Goal: Task Accomplishment & Management: Complete application form

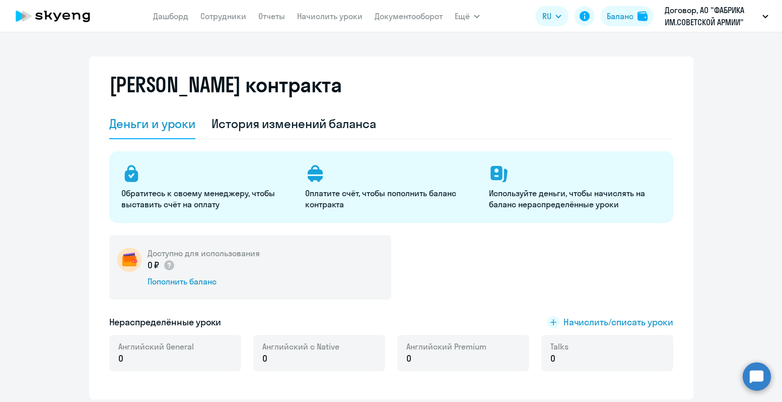
select select "english_adult_not_native_speaker"
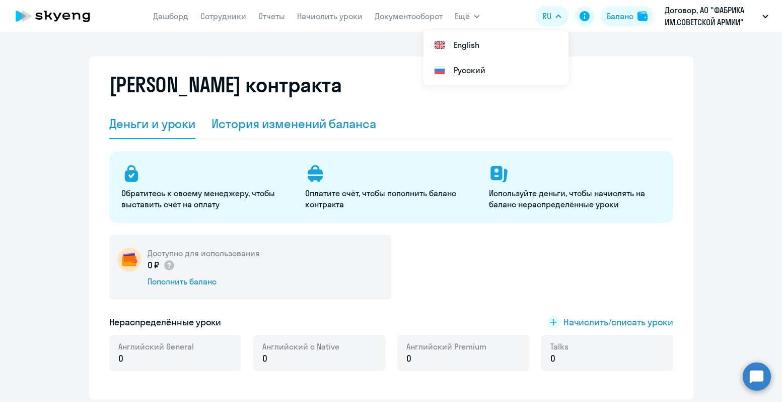
click at [293, 115] on div "История изменений баланса" at bounding box center [294, 124] width 165 height 30
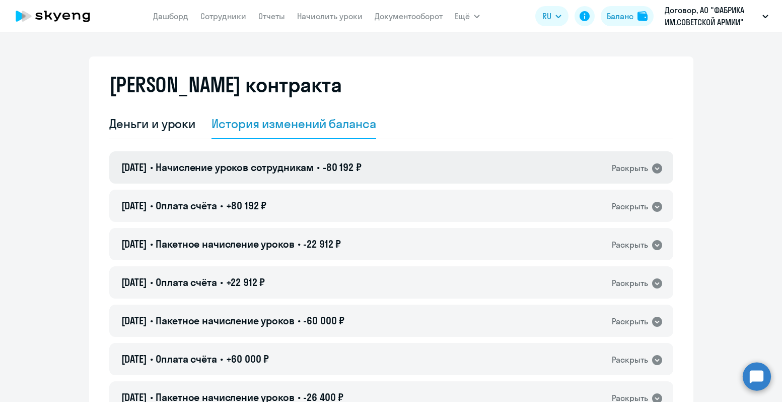
click at [655, 169] on icon at bounding box center [657, 168] width 10 height 10
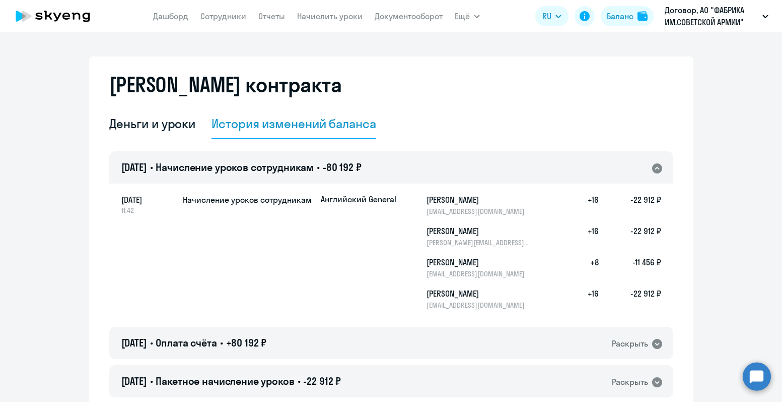
click at [655, 169] on icon at bounding box center [657, 168] width 12 height 12
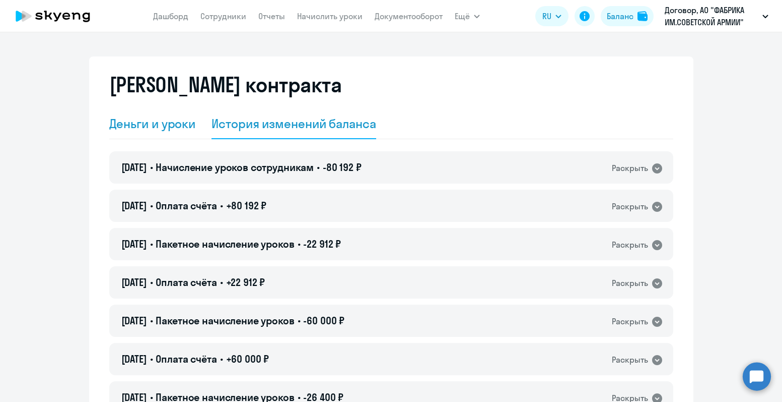
click at [147, 128] on div "Деньги и уроки" at bounding box center [152, 123] width 87 height 16
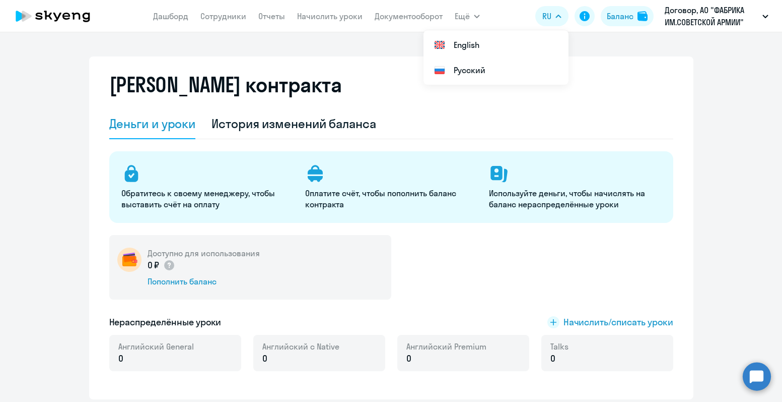
click at [484, 257] on div "Доступно для использования 0 ₽ Пополнить баланс" at bounding box center [391, 267] width 564 height 64
click at [467, 21] on span "Ещё" at bounding box center [462, 16] width 15 height 12
click at [270, 16] on link "Отчеты" at bounding box center [271, 16] width 27 height 10
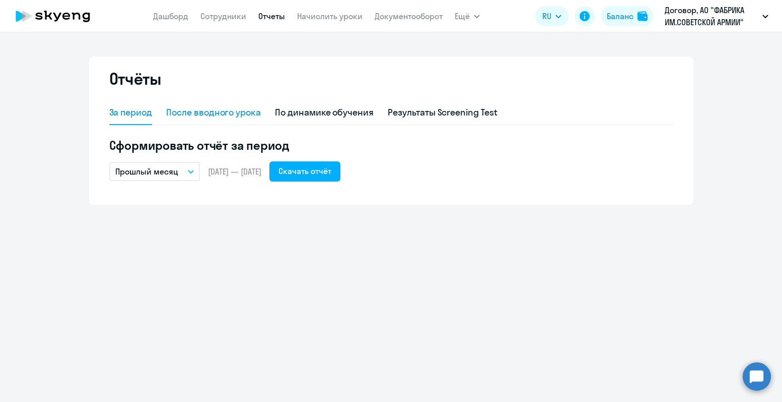
click at [199, 106] on div "После вводного урока" at bounding box center [213, 112] width 95 height 13
select select "10"
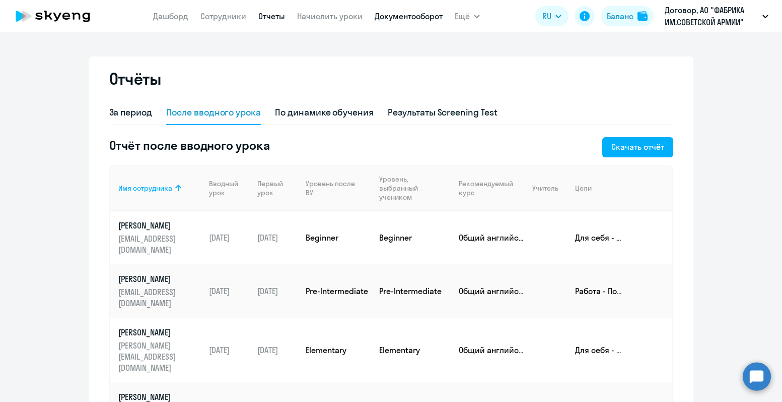
click at [408, 21] on link "Документооборот" at bounding box center [409, 16] width 68 height 10
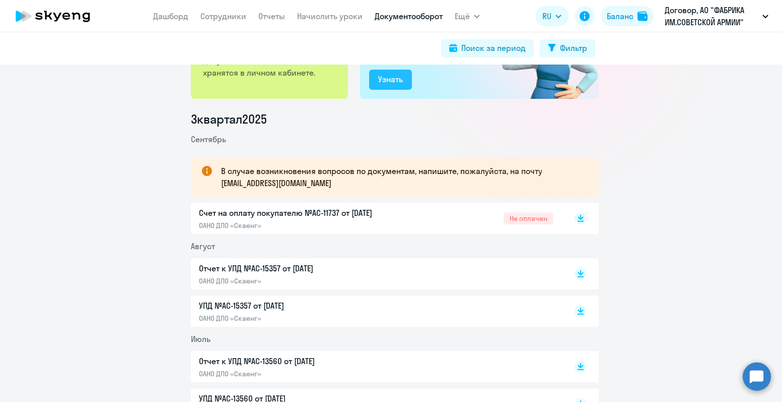
scroll to position [101, 0]
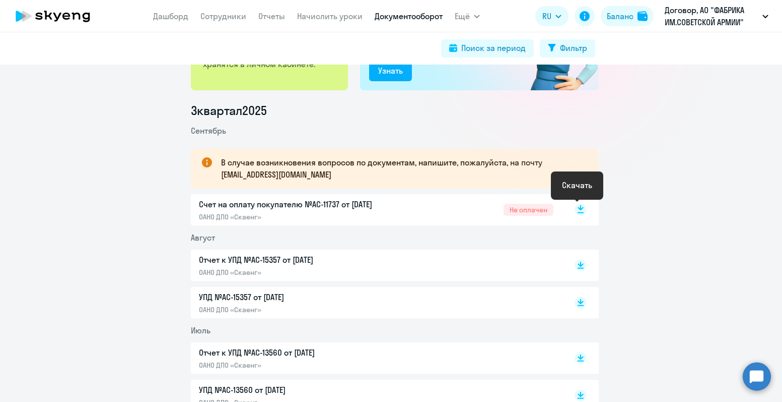
click at [575, 207] on rect at bounding box center [581, 210] width 12 height 12
click at [324, 19] on link "Начислить уроки" at bounding box center [329, 16] width 65 height 10
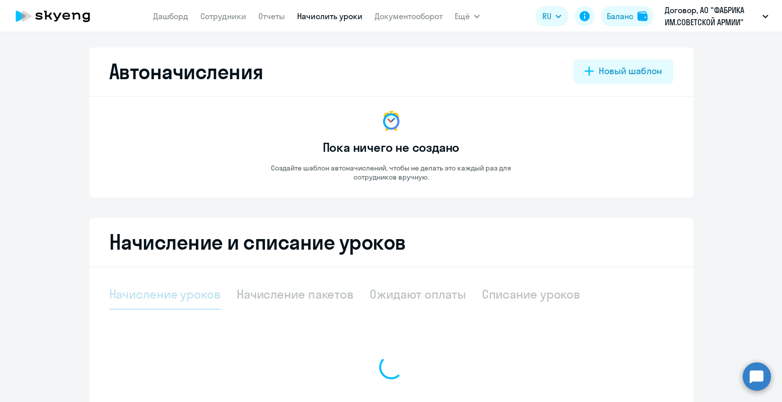
select select "10"
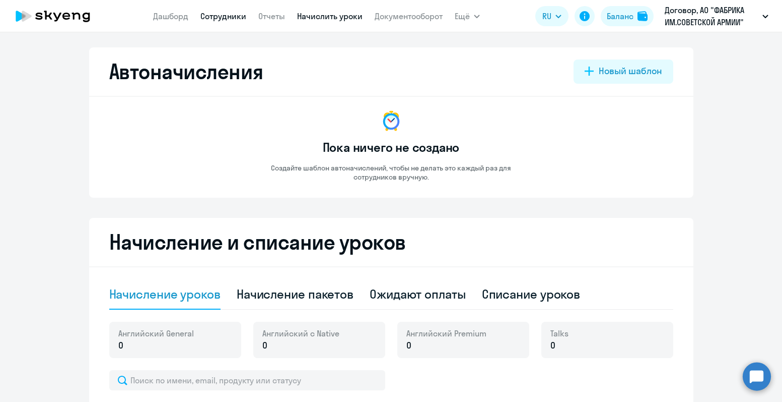
click at [226, 15] on link "Сотрудники" at bounding box center [224, 16] width 46 height 10
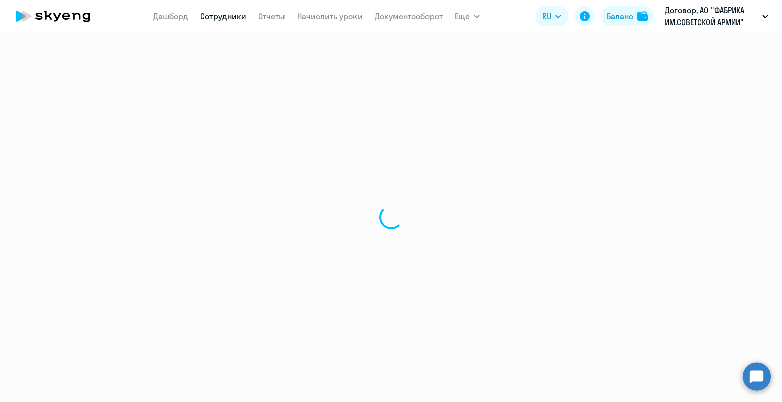
select select "30"
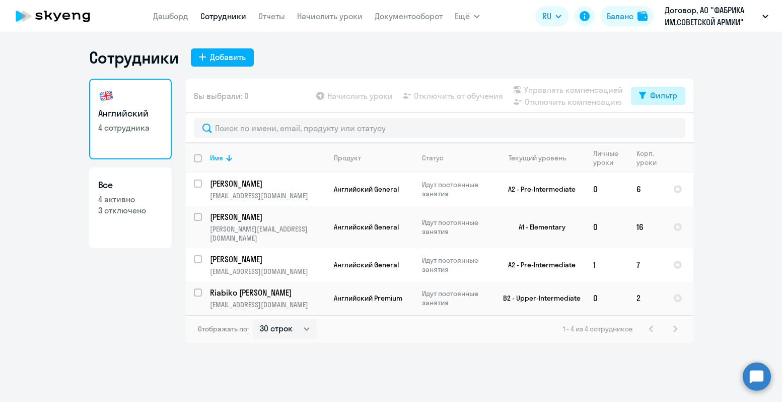
click at [653, 94] on div "Фильтр" at bounding box center [663, 95] width 27 height 12
click at [672, 130] on span at bounding box center [668, 128] width 17 height 10
click at [660, 128] on input "checkbox" at bounding box center [660, 128] width 1 height 1
checkbox input "true"
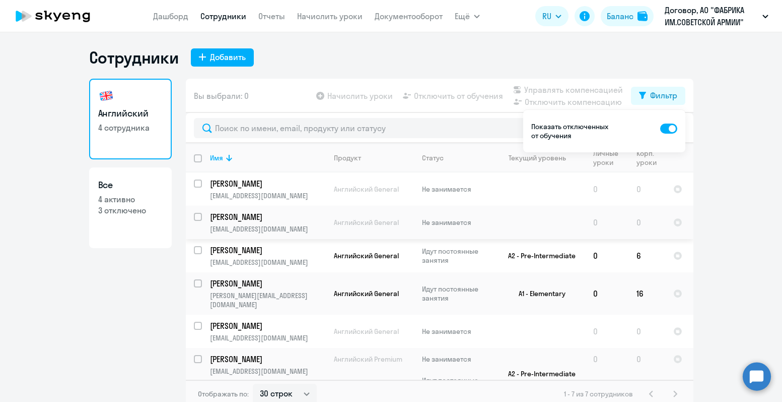
click at [194, 218] on input "select row 22304716" at bounding box center [204, 223] width 20 height 20
checkbox input "true"
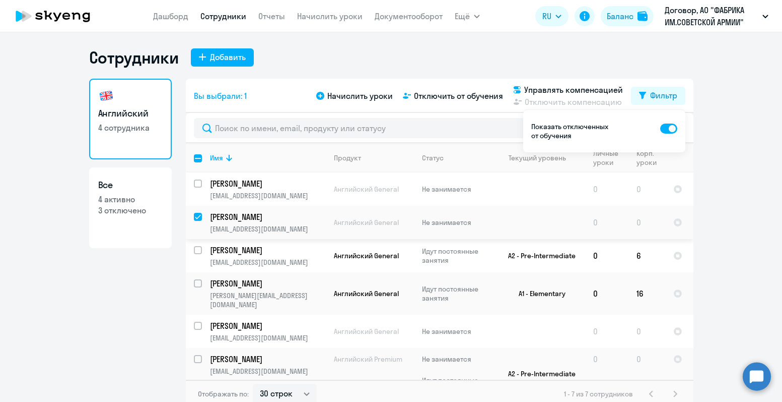
click at [243, 217] on p "[PERSON_NAME]" at bounding box center [267, 216] width 114 height 11
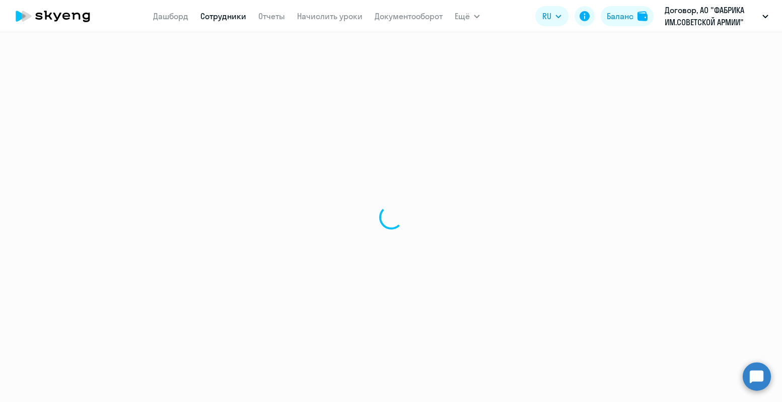
select select "english"
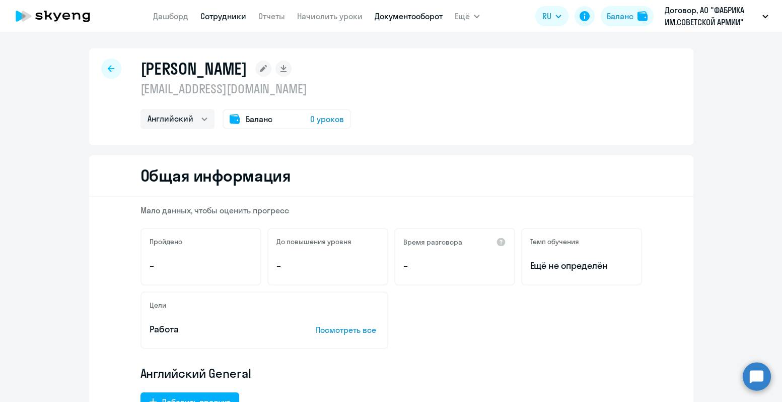
click at [419, 16] on link "Документооборот" at bounding box center [409, 16] width 68 height 10
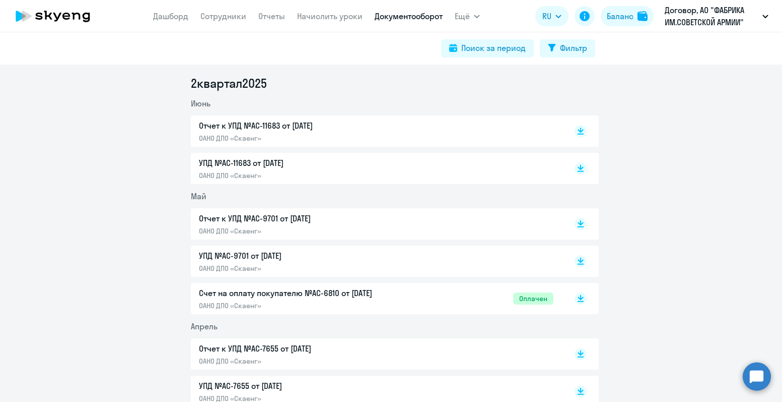
scroll to position [453, 0]
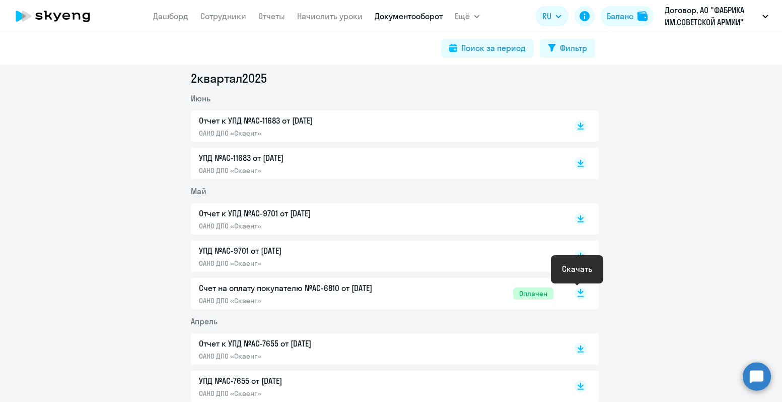
click at [579, 297] on rect at bounding box center [581, 293] width 12 height 12
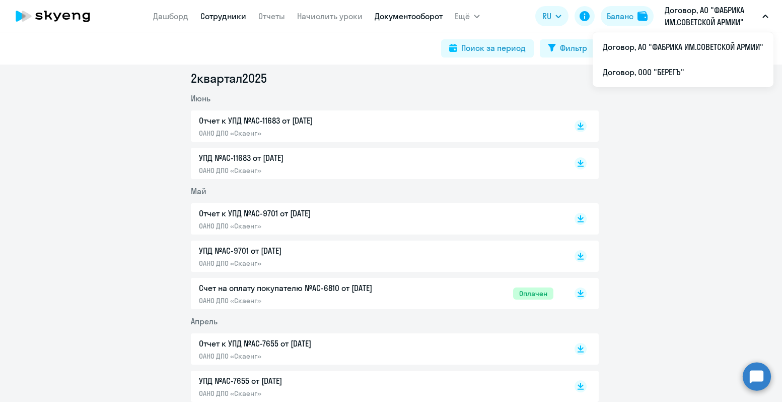
click at [222, 17] on link "Сотрудники" at bounding box center [224, 16] width 46 height 10
select select "30"
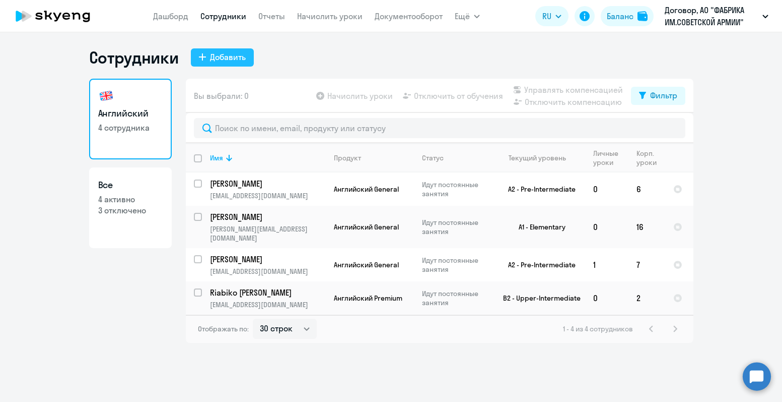
click at [225, 53] on div "Добавить" at bounding box center [228, 57] width 36 height 12
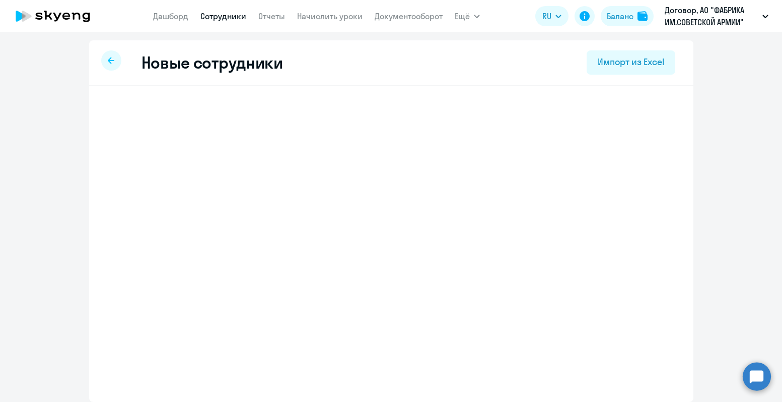
select select "english_adult_not_native_speaker"
select select "3"
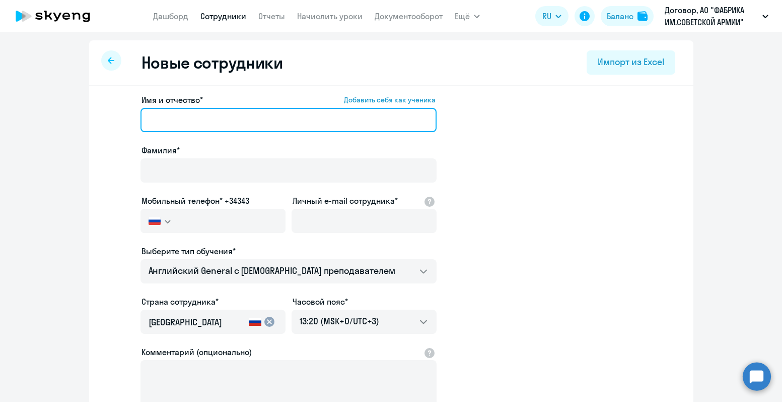
click at [225, 125] on input "Имя и отчество* Добавить себя как ученика" at bounding box center [289, 120] width 296 height 24
type input "L"
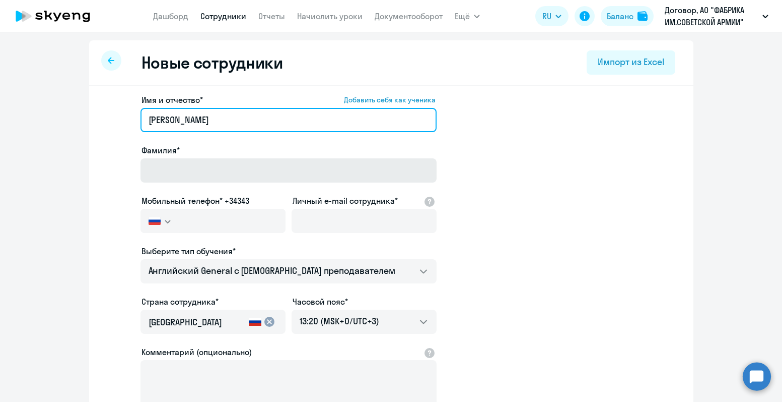
type input "[PERSON_NAME]"
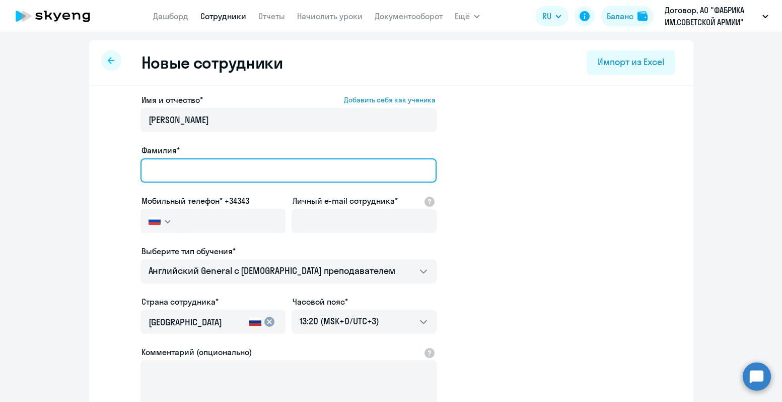
click at [199, 175] on input "Фамилия*" at bounding box center [289, 170] width 296 height 24
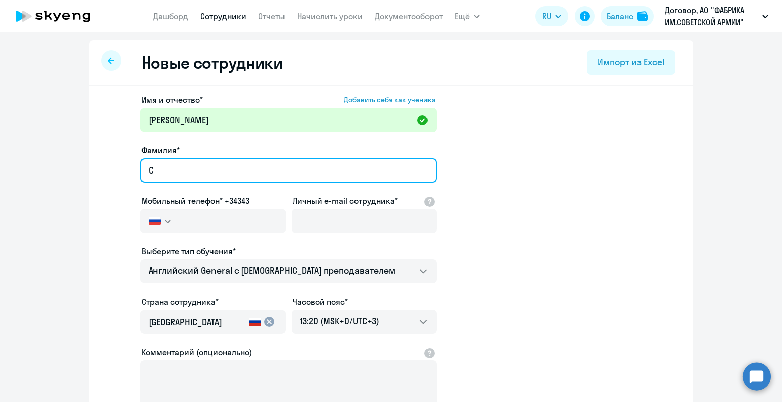
type input "[PERSON_NAME]"
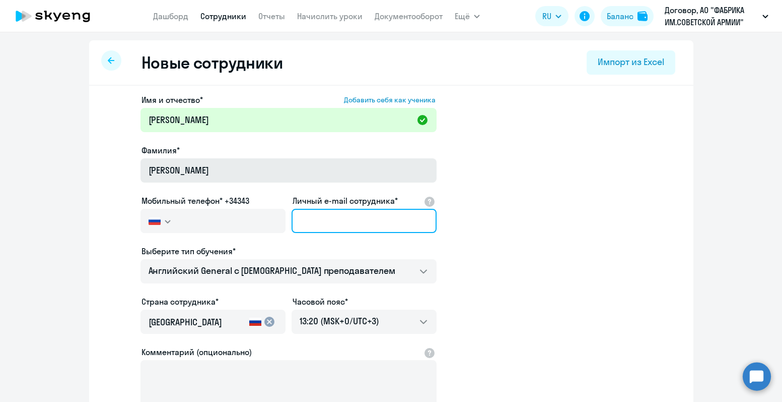
type input "[EMAIL_ADDRESS][DOMAIN_NAME]"
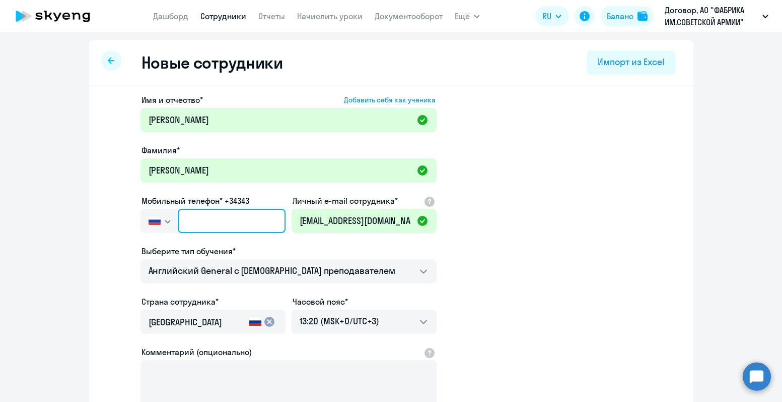
click at [229, 212] on input "text" at bounding box center [231, 221] width 107 height 24
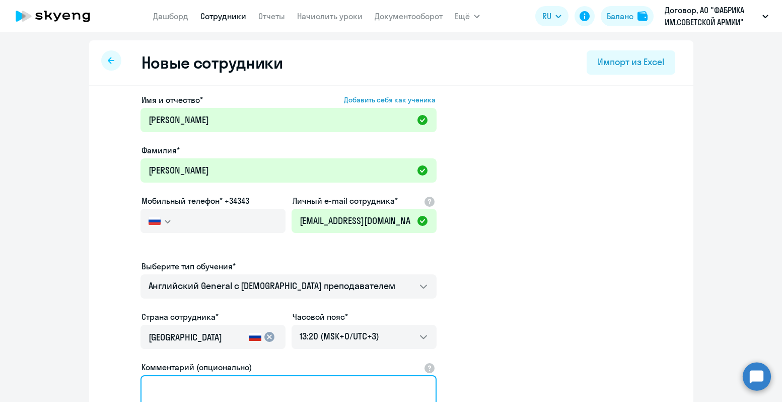
click at [282, 379] on textarea "Комментарий (опционально)" at bounding box center [289, 400] width 296 height 51
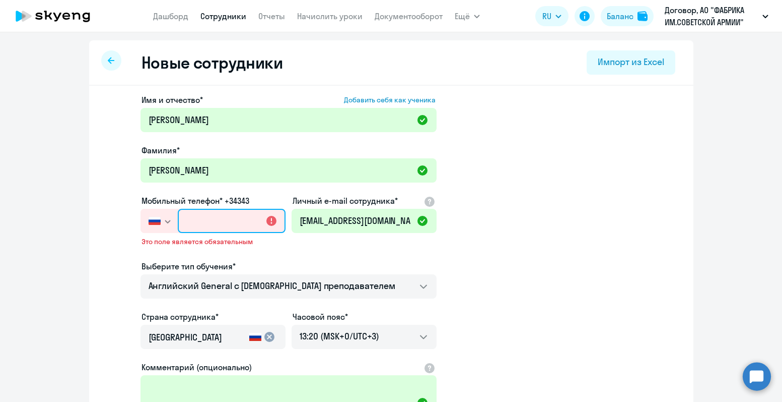
click at [212, 219] on input "text" at bounding box center [231, 221] width 107 height 24
type input "+7 7"
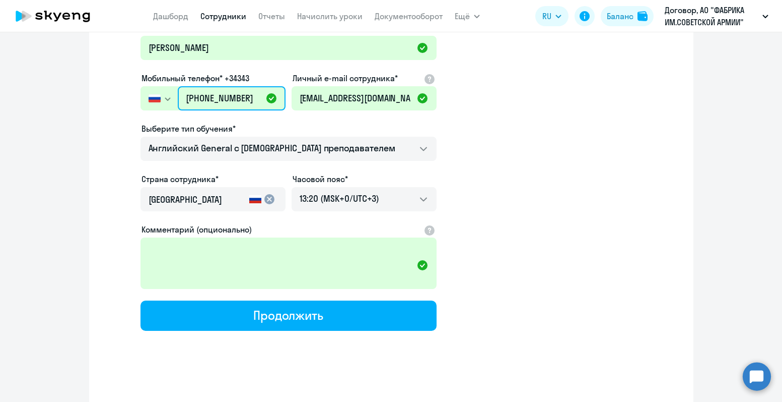
scroll to position [126, 0]
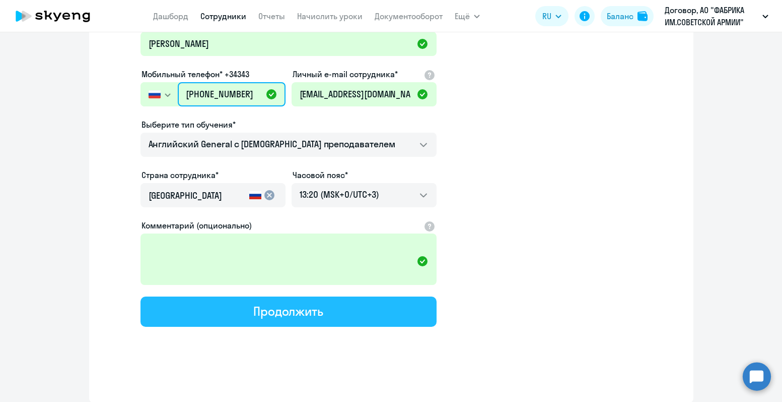
type input "[PHONE_NUMBER]"
click at [292, 314] on div "Продолжить" at bounding box center [288, 311] width 70 height 16
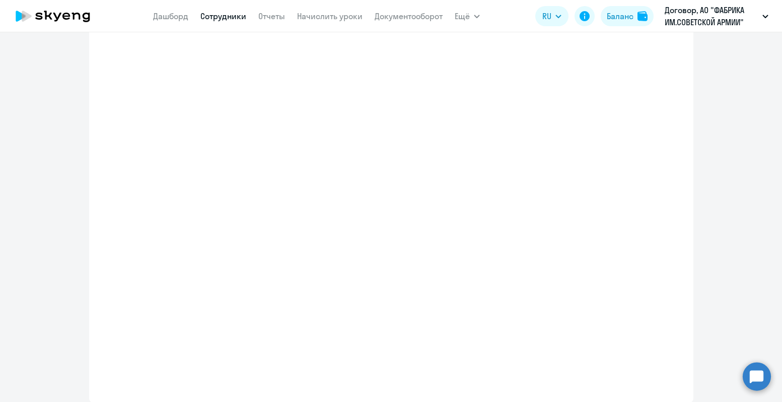
select select "english_adult_not_native_speaker"
select select "3"
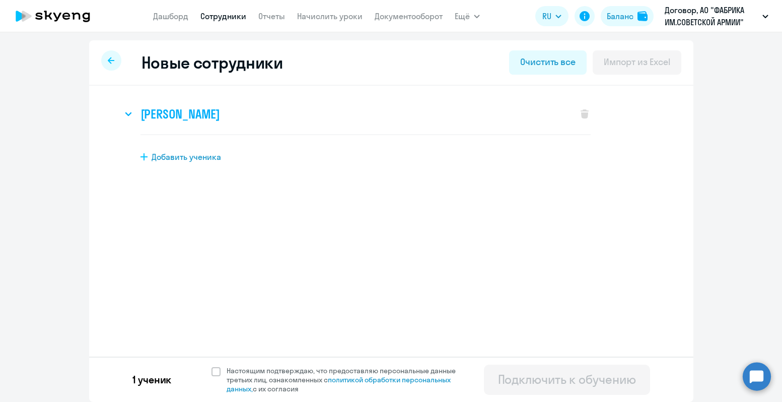
click at [173, 111] on h3 "[PERSON_NAME]" at bounding box center [181, 114] width 80 height 16
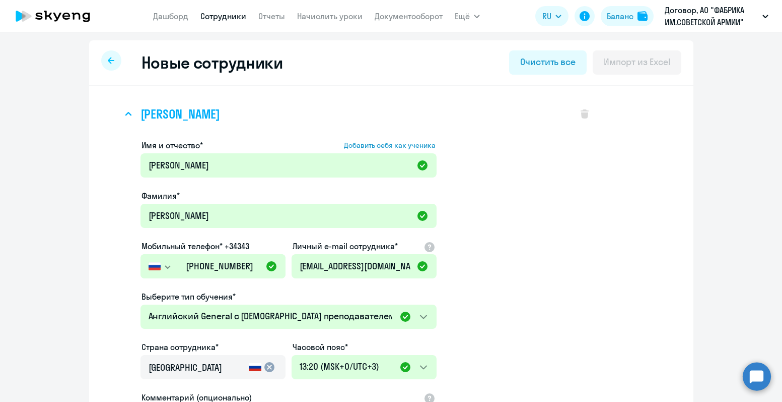
click at [173, 111] on h3 "[PERSON_NAME]" at bounding box center [181, 114] width 80 height 16
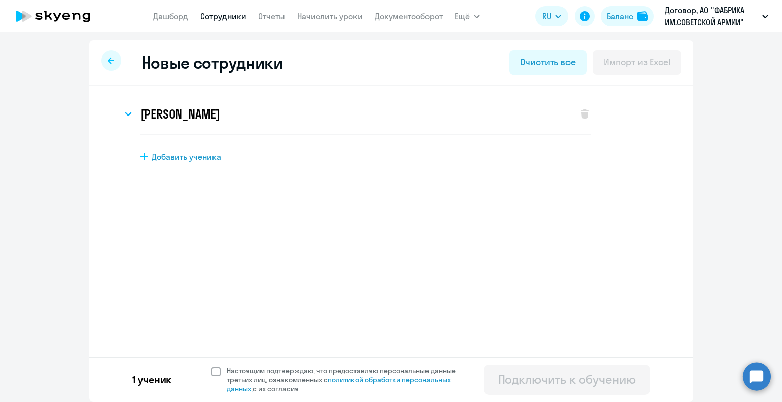
click at [214, 374] on span at bounding box center [216, 371] width 9 height 9
click at [212, 366] on input "Настоящим подтверждаю, что предоставляю персональные данные третьих лиц, ознако…" at bounding box center [211, 365] width 1 height 1
checkbox input "true"
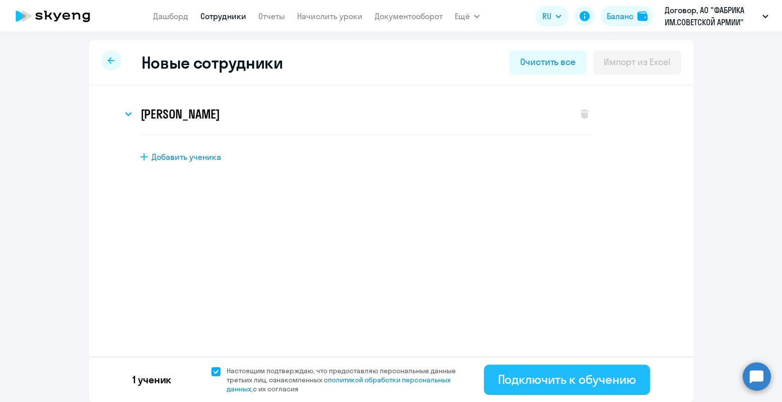
click at [574, 376] on div "Подключить к обучению" at bounding box center [567, 379] width 138 height 16
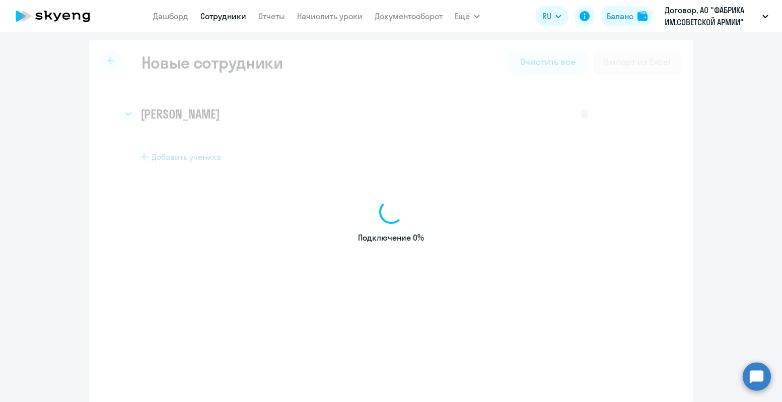
select select "english_adult_not_native_speaker"
select select "3"
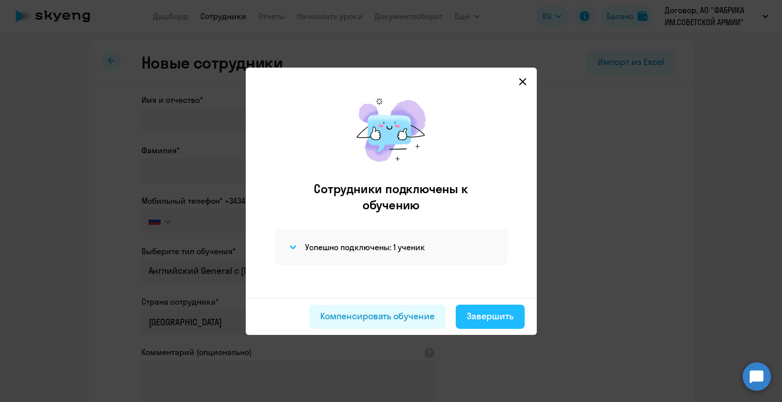
click at [477, 315] on div "Завершить" at bounding box center [490, 315] width 47 height 13
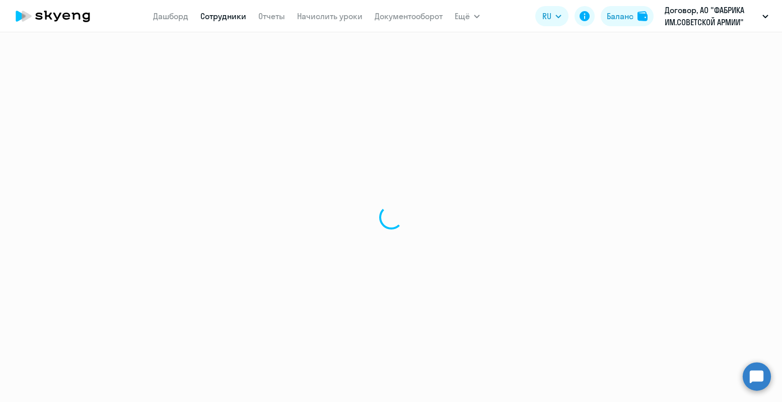
select select "30"
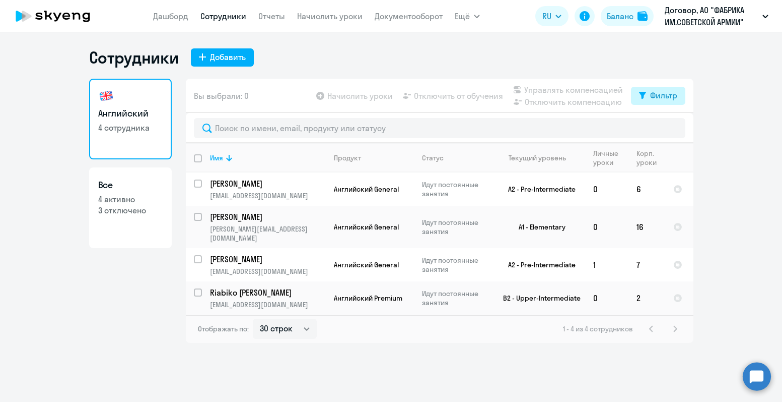
click at [663, 96] on div "Фильтр" at bounding box center [663, 95] width 27 height 12
click at [674, 129] on span at bounding box center [668, 128] width 17 height 10
click at [660, 128] on input "checkbox" at bounding box center [660, 128] width 1 height 1
checkbox input "true"
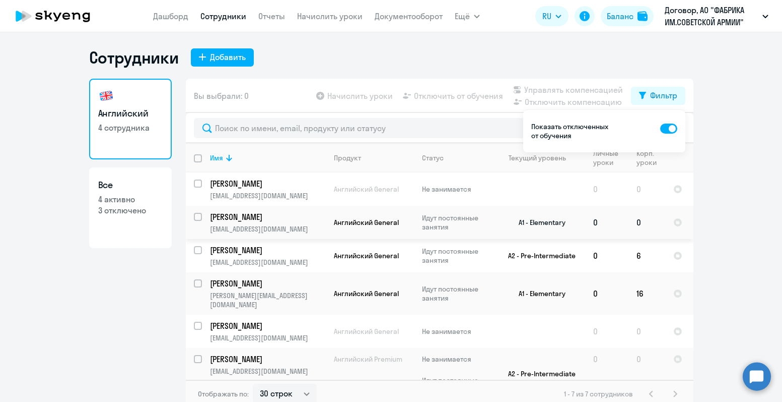
click at [636, 223] on td "0" at bounding box center [647, 222] width 37 height 33
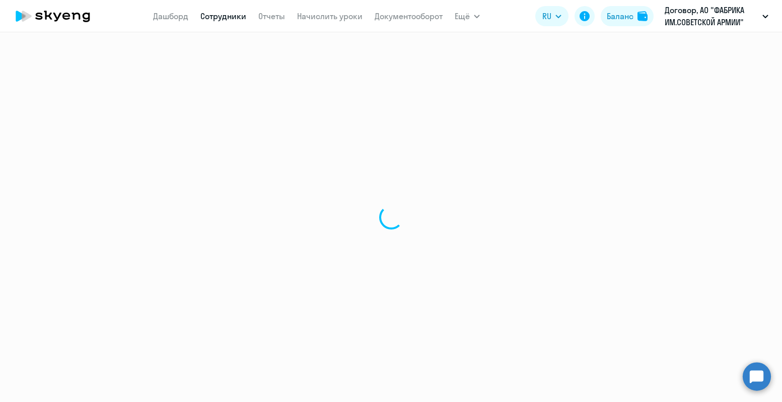
select select "english"
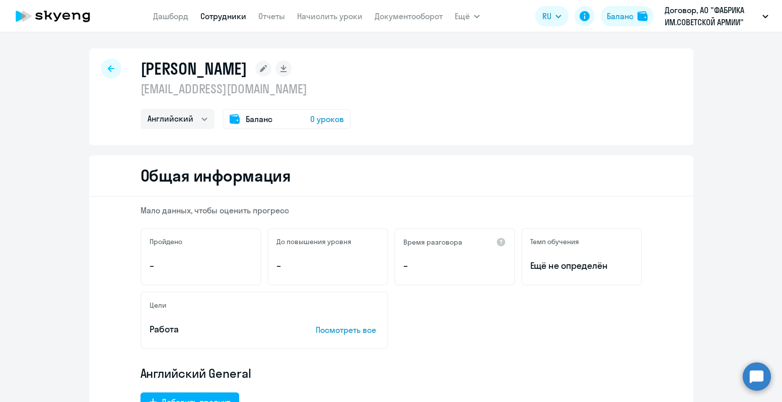
click at [103, 71] on div at bounding box center [111, 68] width 20 height 20
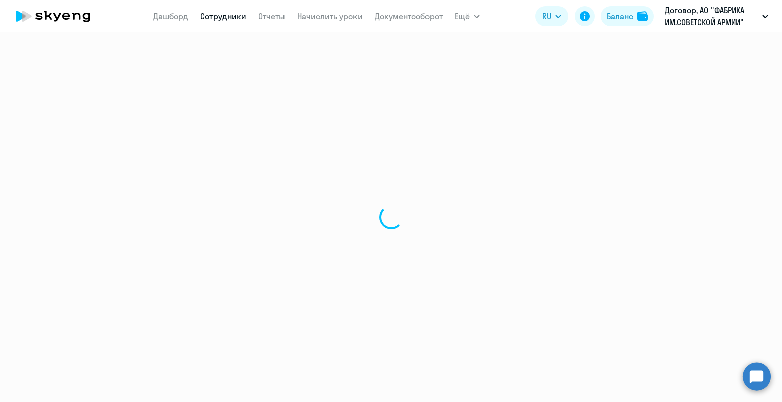
select select "30"
